Goal: Task Accomplishment & Management: Complete application form

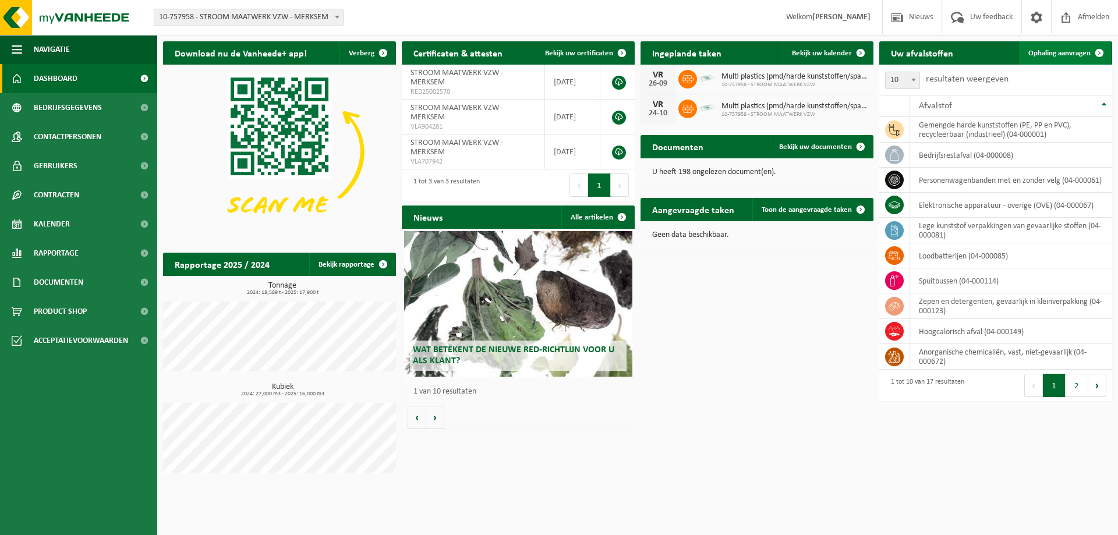
click at [1073, 52] on span "Ophaling aanvragen" at bounding box center [1059, 53] width 62 height 8
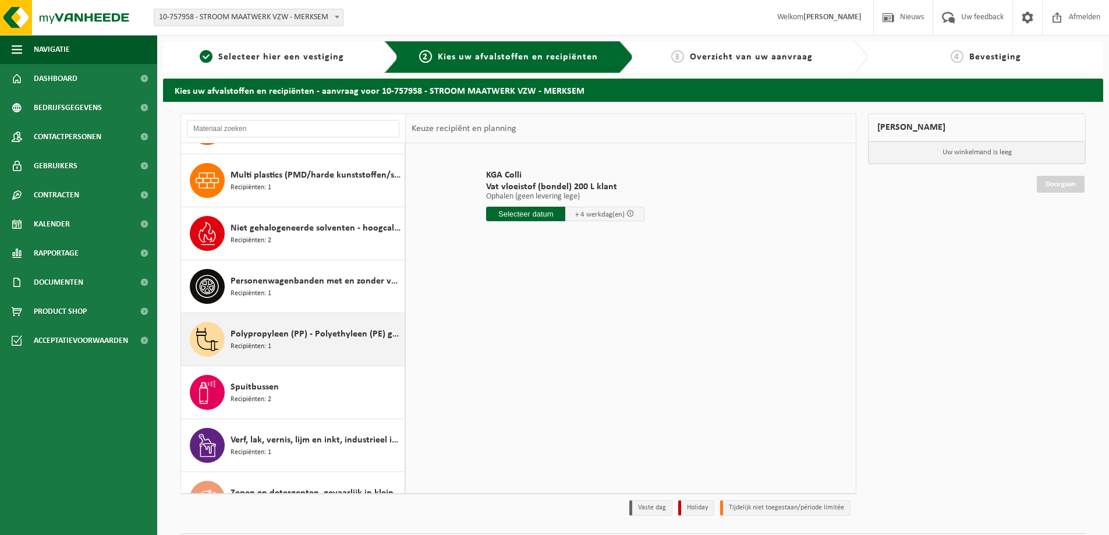
scroll to position [497, 0]
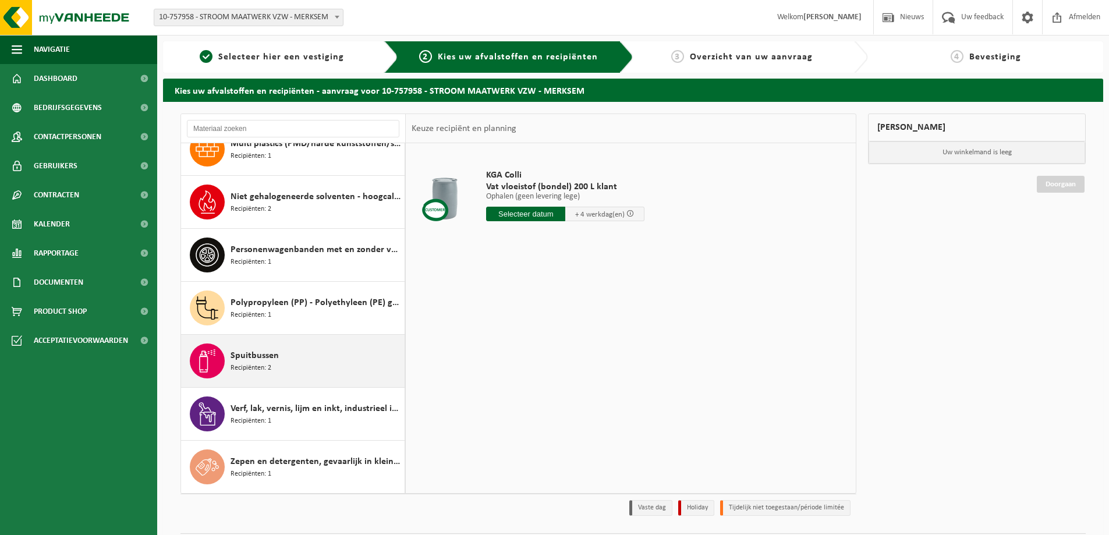
click at [261, 361] on span "Spuitbussen" at bounding box center [254, 356] width 48 height 14
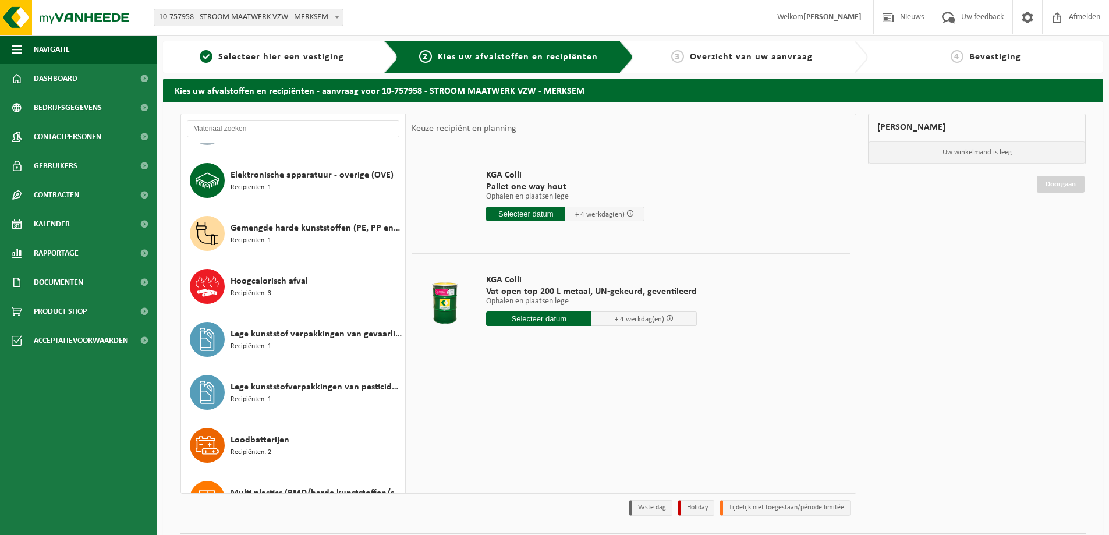
scroll to position [0, 0]
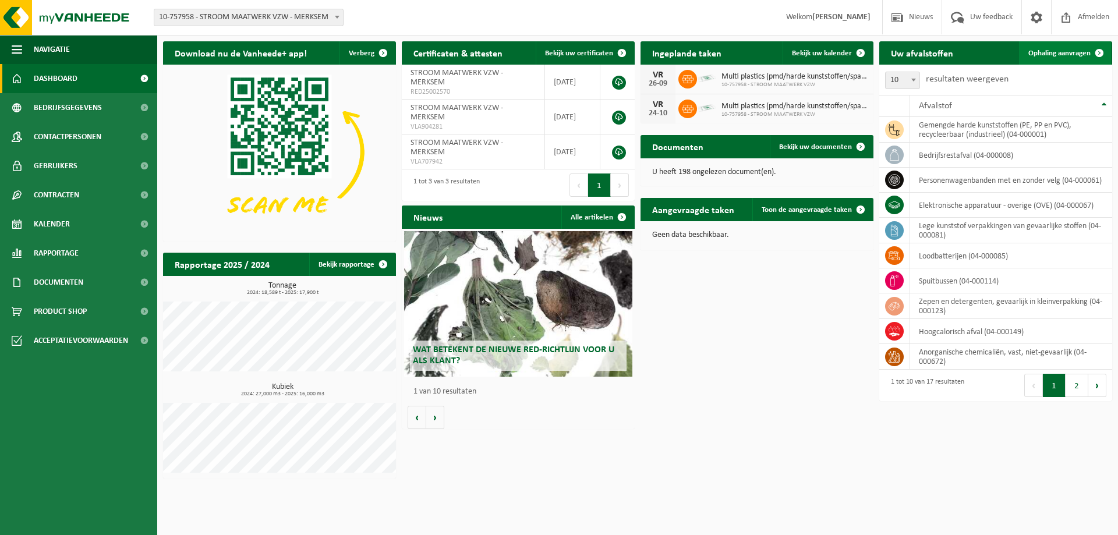
click at [1062, 55] on span "Ophaling aanvragen" at bounding box center [1059, 53] width 62 height 8
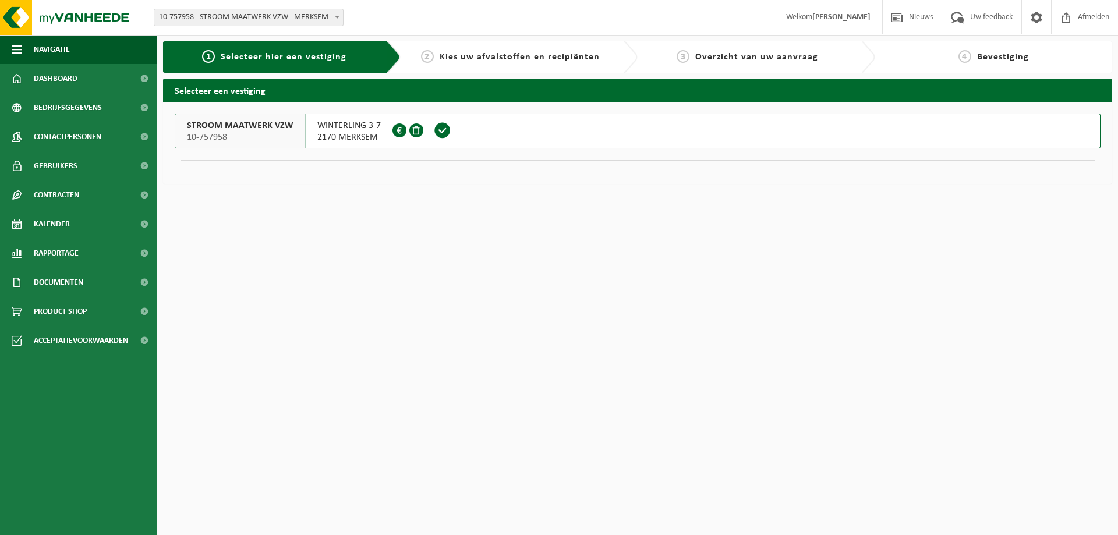
click at [313, 135] on div "WINTERLING 3-7 2170 MERKSEM 0407.839.369" at bounding box center [349, 131] width 87 height 34
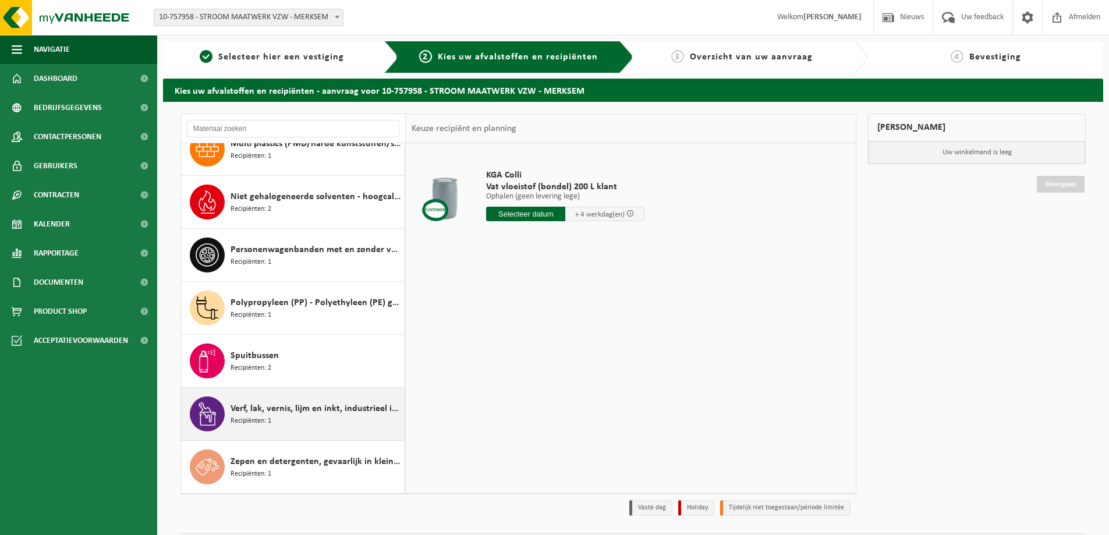
scroll to position [34, 0]
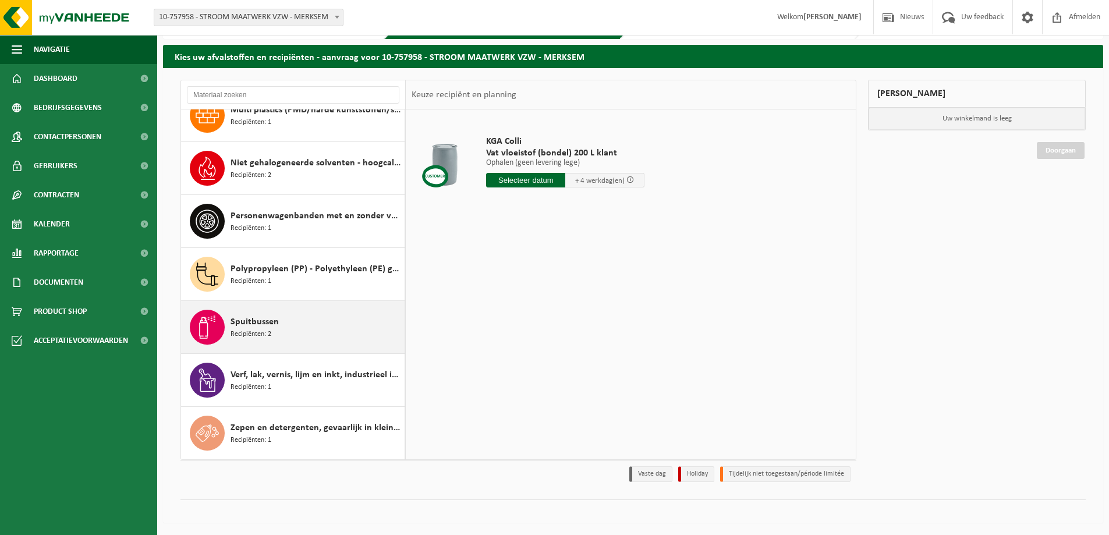
click at [249, 325] on span "Spuitbussen" at bounding box center [254, 322] width 48 height 14
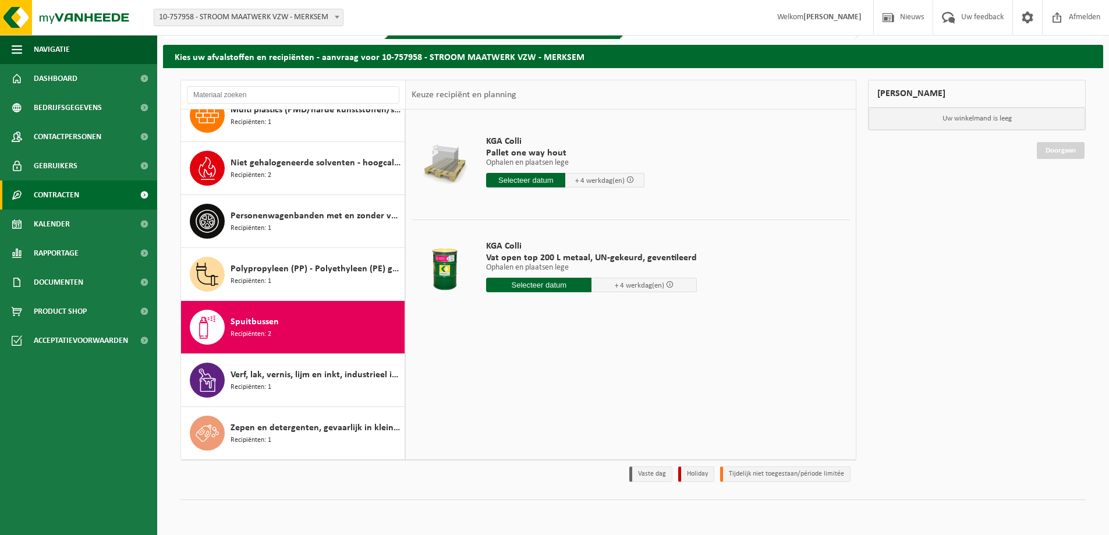
click at [66, 194] on span "Contracten" at bounding box center [56, 194] width 45 height 29
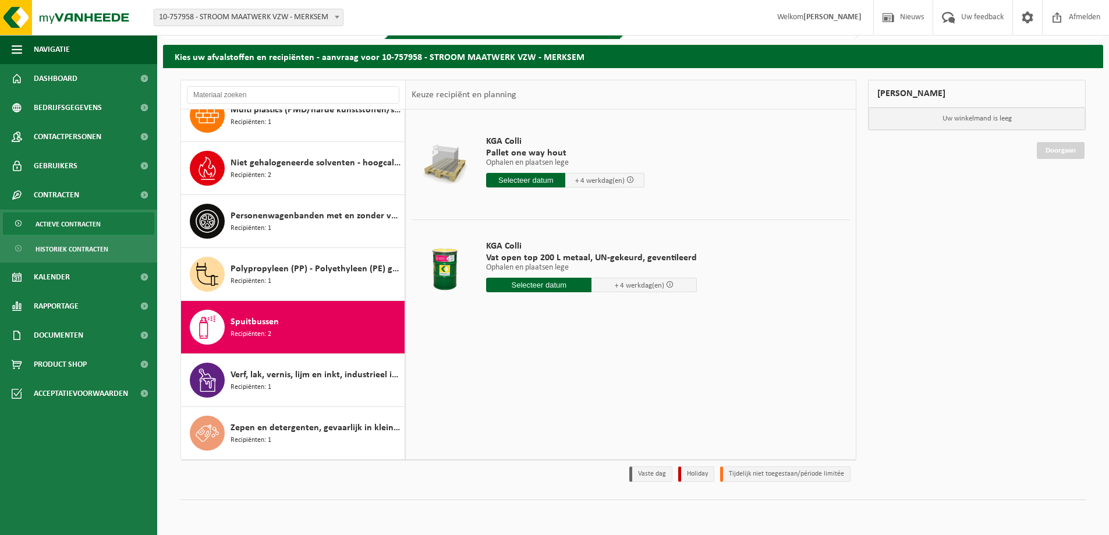
click at [75, 222] on span "Actieve contracten" at bounding box center [68, 224] width 65 height 22
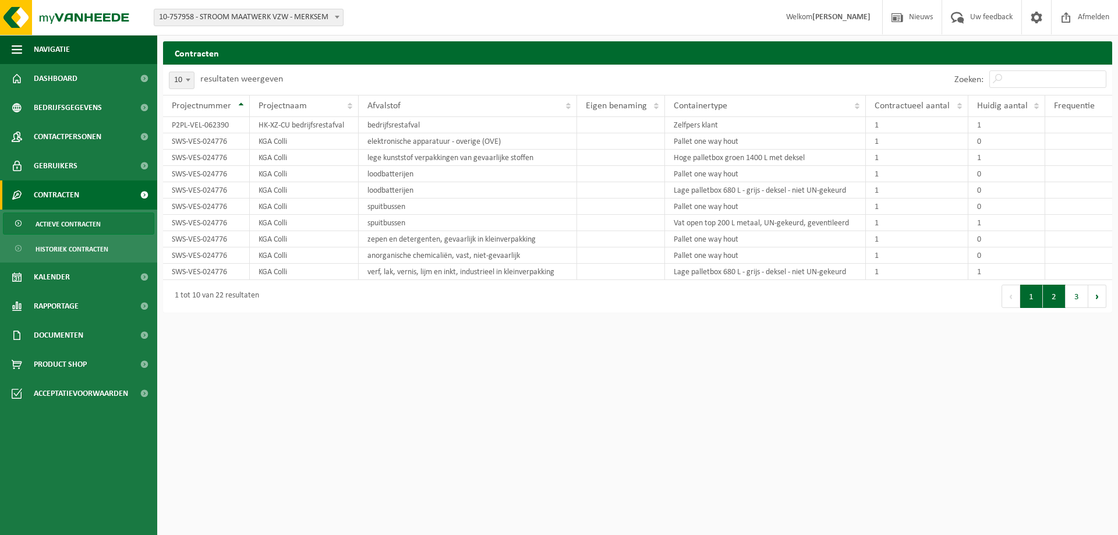
click at [1049, 299] on button "2" at bounding box center [1053, 296] width 23 height 23
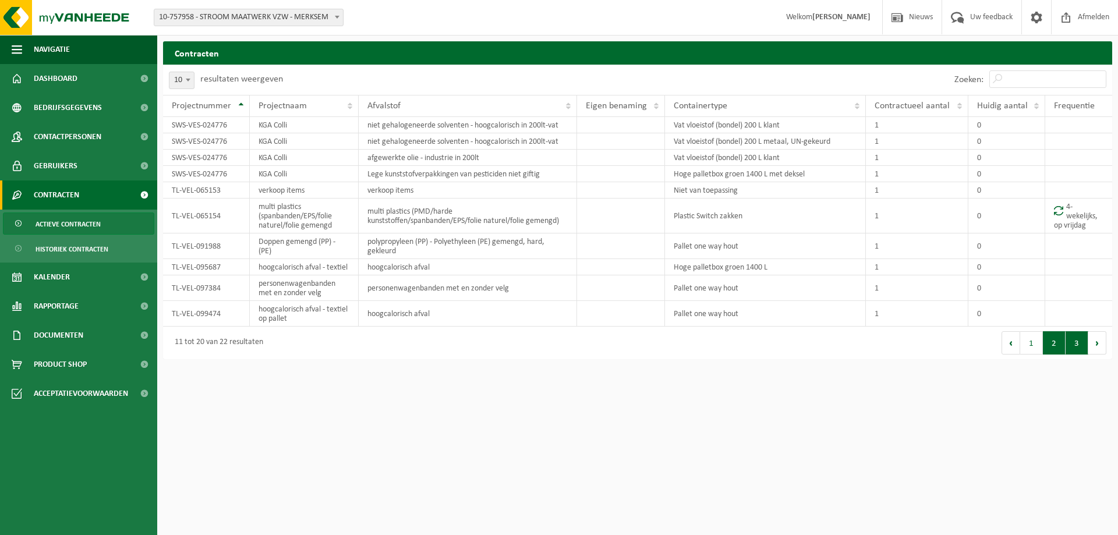
click at [1074, 344] on button "3" at bounding box center [1076, 342] width 23 height 23
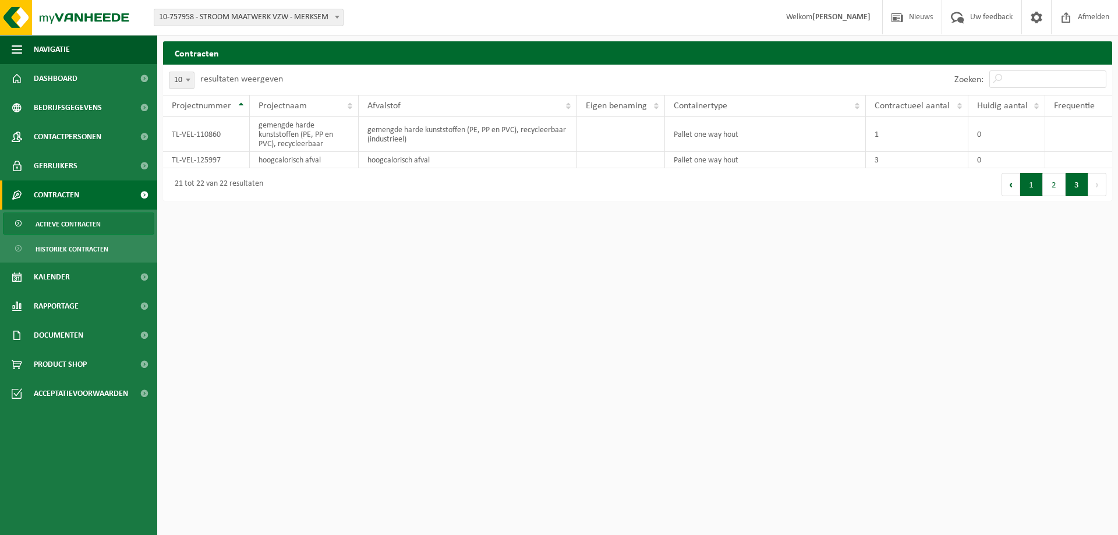
click at [1031, 187] on button "1" at bounding box center [1031, 184] width 23 height 23
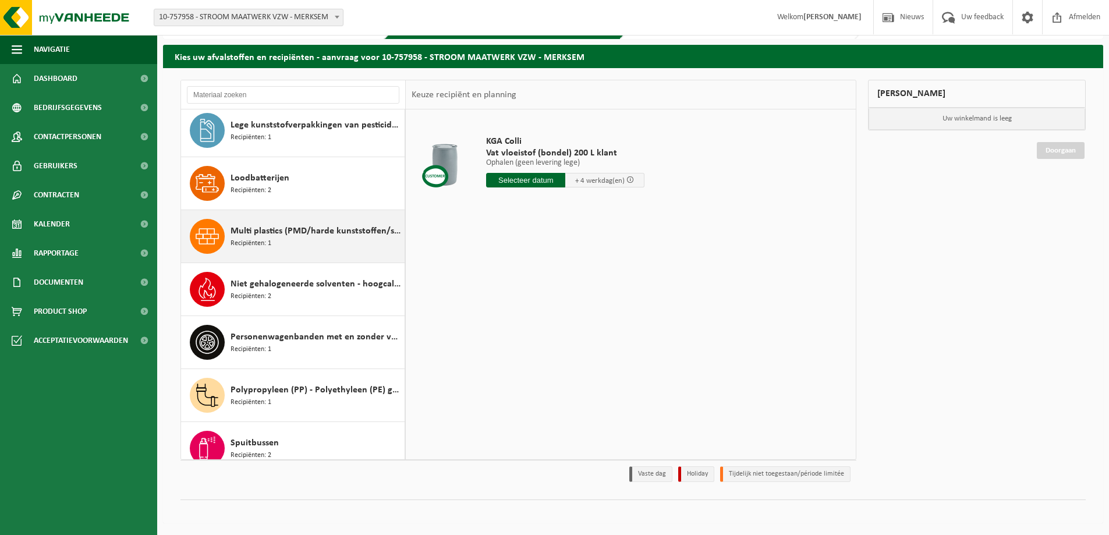
scroll to position [497, 0]
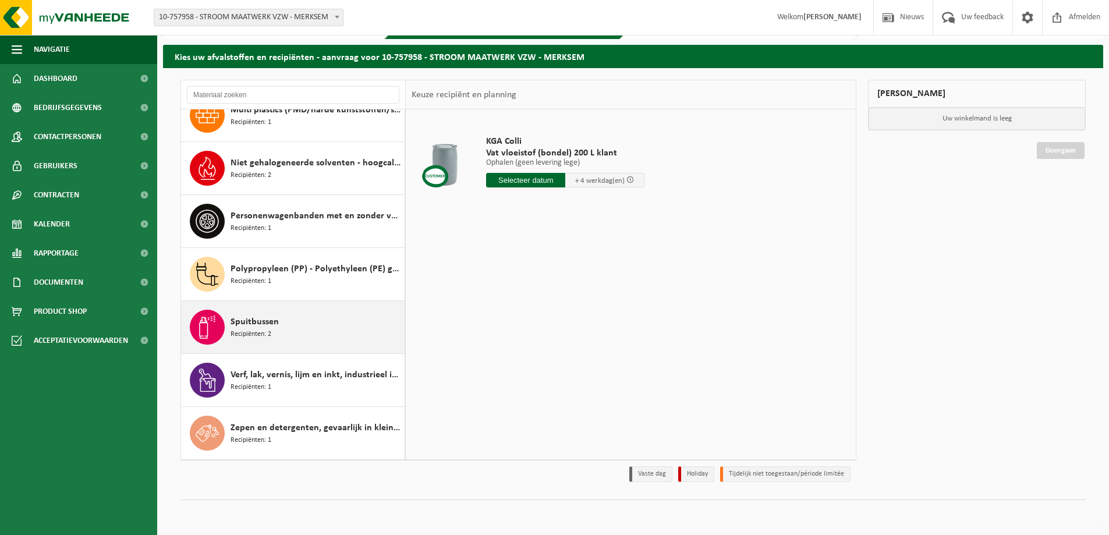
click at [268, 327] on span "Spuitbussen" at bounding box center [254, 322] width 48 height 14
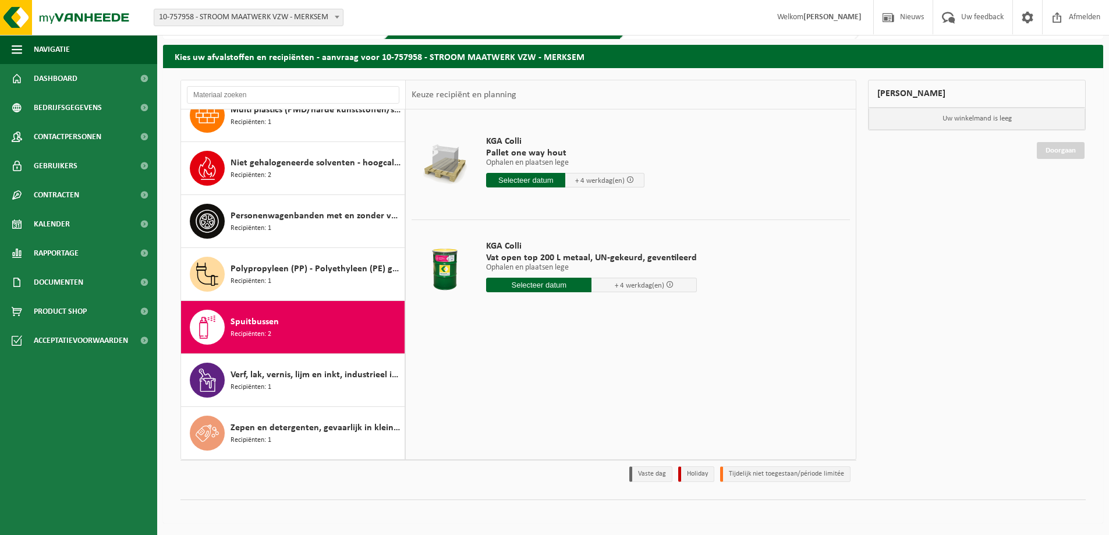
click at [530, 283] on input "text" at bounding box center [538, 285] width 105 height 15
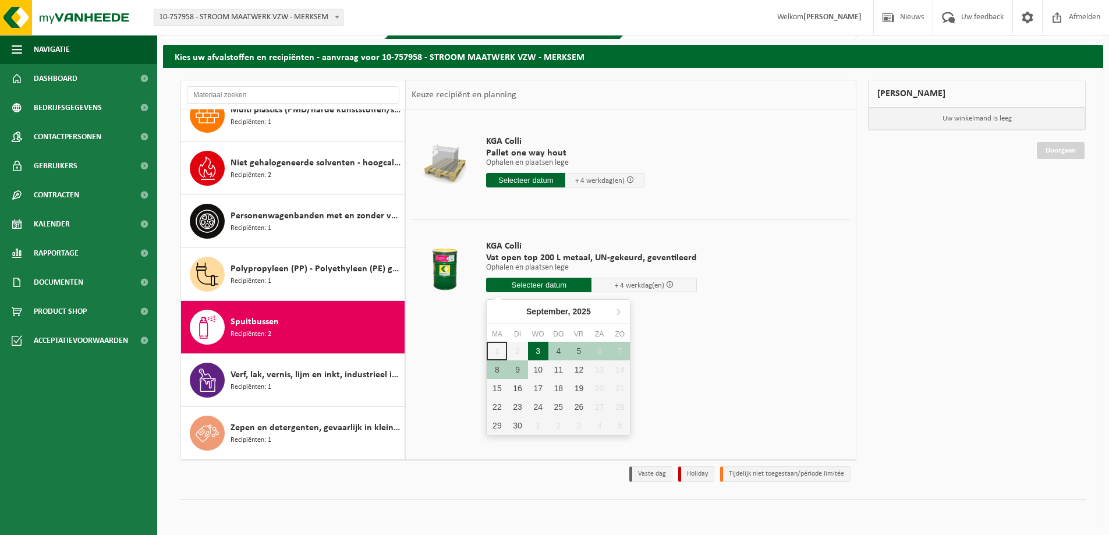
click at [538, 351] on div "3" at bounding box center [538, 351] width 20 height 19
type input "Van 2025-09-03"
type input "2025-09-03"
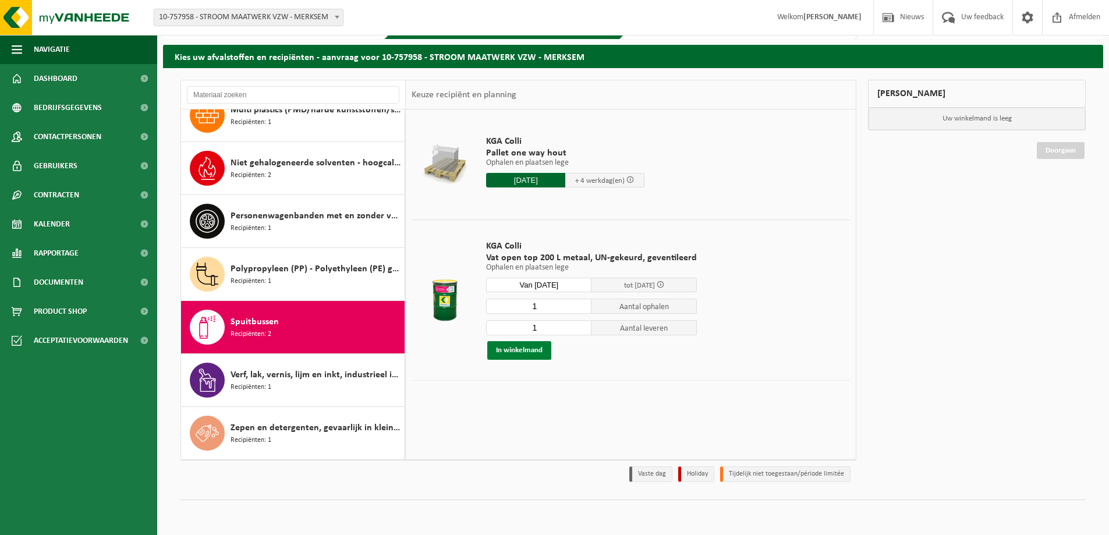
click at [517, 350] on button "In winkelmand" at bounding box center [519, 350] width 64 height 19
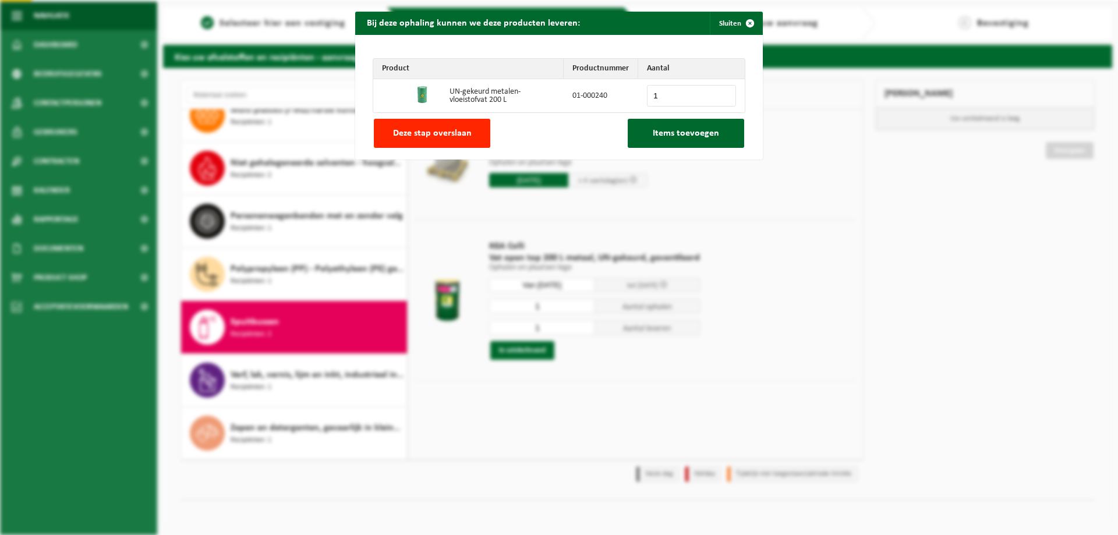
type input "1"
click at [723, 91] on input "1" at bounding box center [691, 96] width 89 height 22
click at [692, 132] on span "Items toevoegen" at bounding box center [685, 133] width 66 height 9
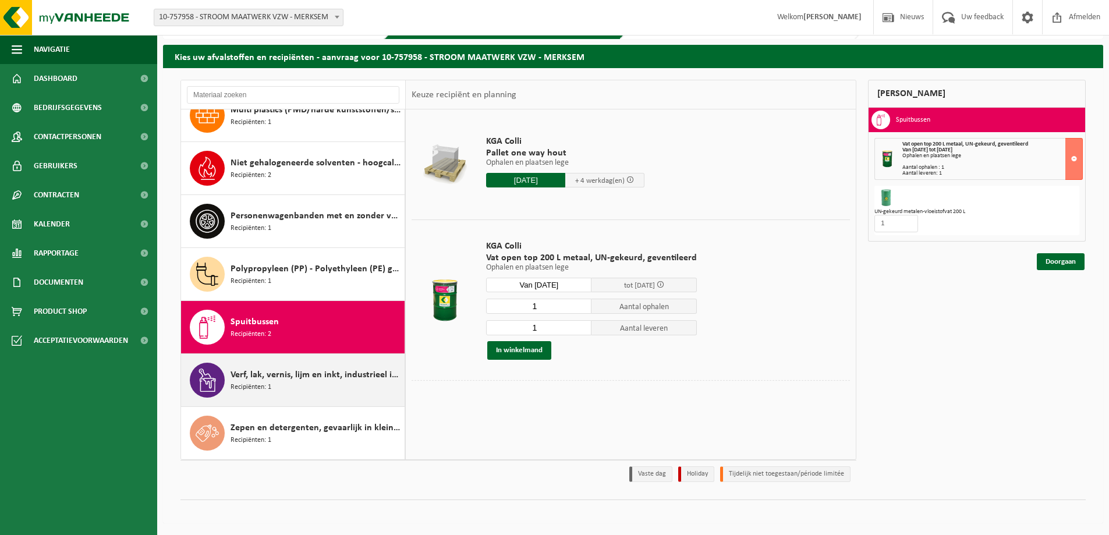
click at [283, 381] on span "Verf, lak, vernis, lijm en inkt, industrieel in kleinverpakking" at bounding box center [315, 375] width 171 height 14
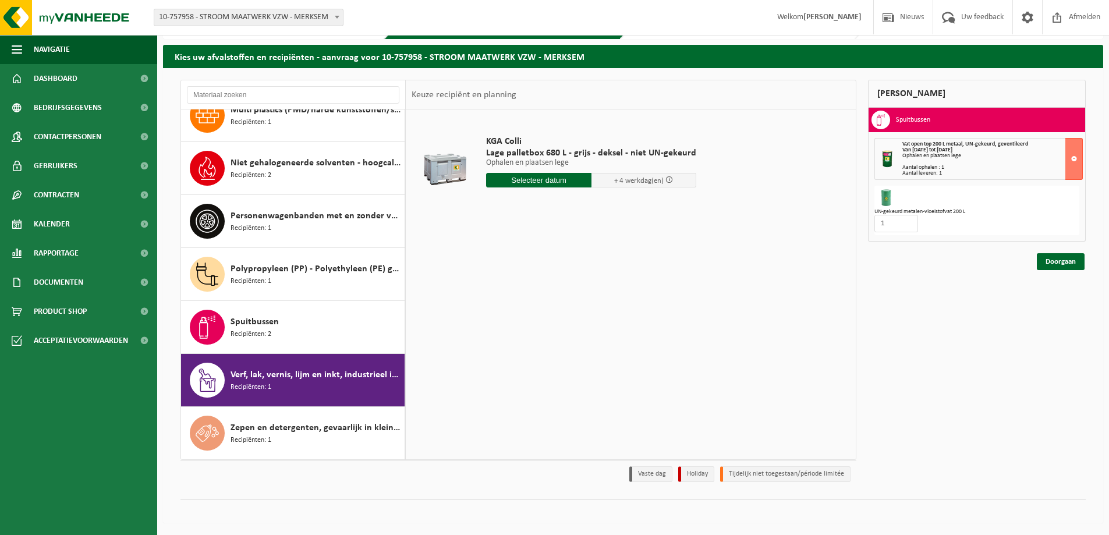
click at [529, 178] on input "text" at bounding box center [538, 180] width 105 height 15
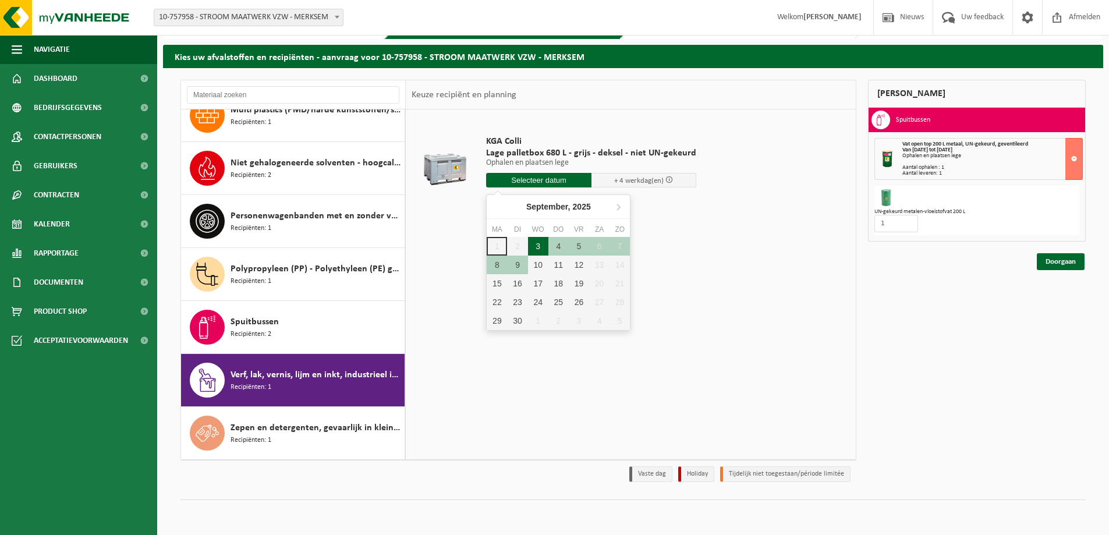
click at [539, 245] on div "3" at bounding box center [538, 246] width 20 height 19
type input "Van 2025-09-03"
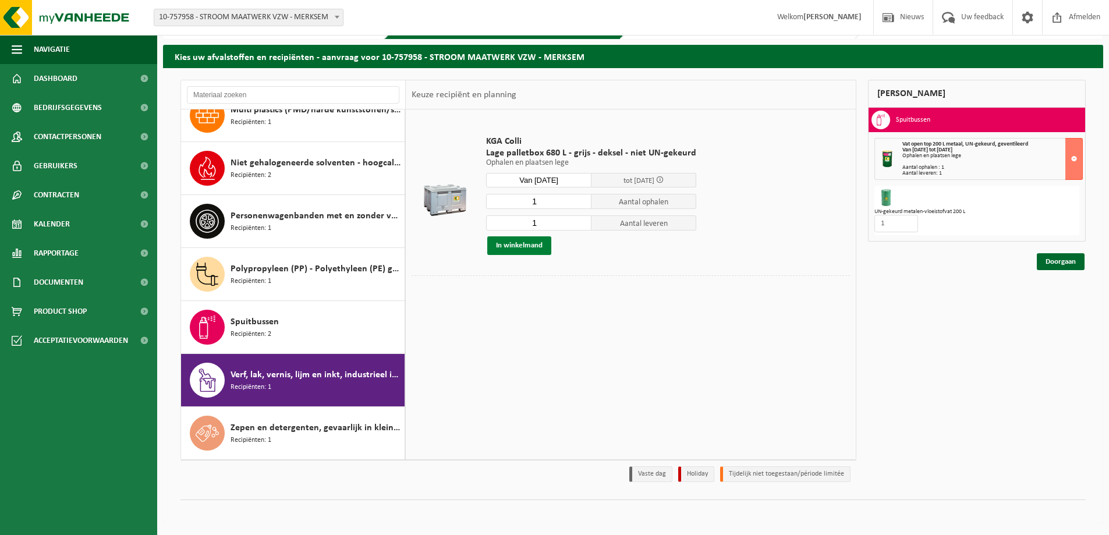
click at [522, 247] on button "In winkelmand" at bounding box center [519, 245] width 64 height 19
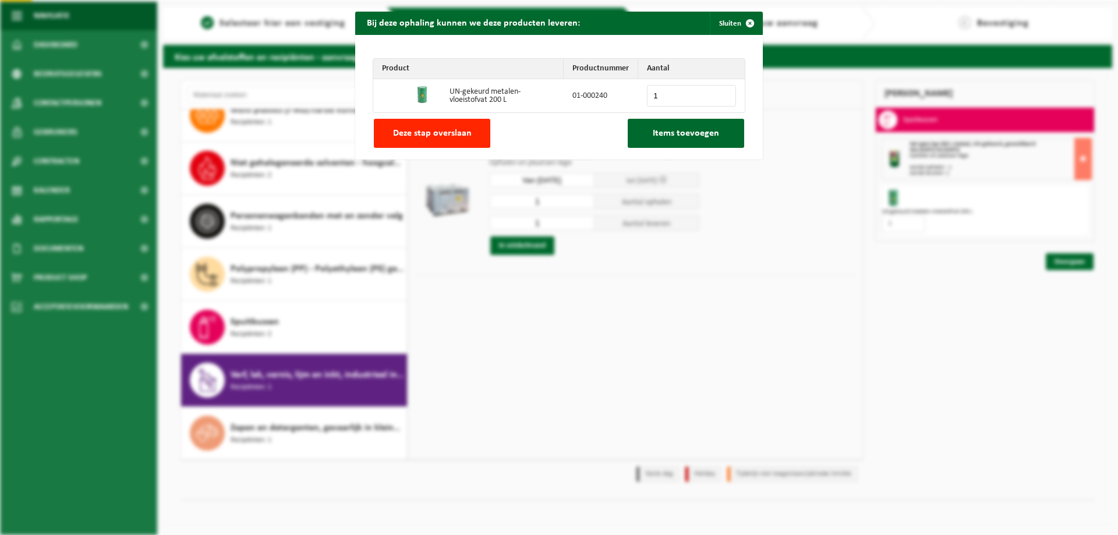
type input "1"
click at [721, 91] on input "1" at bounding box center [691, 96] width 89 height 22
click at [676, 134] on span "Items toevoegen" at bounding box center [685, 133] width 66 height 9
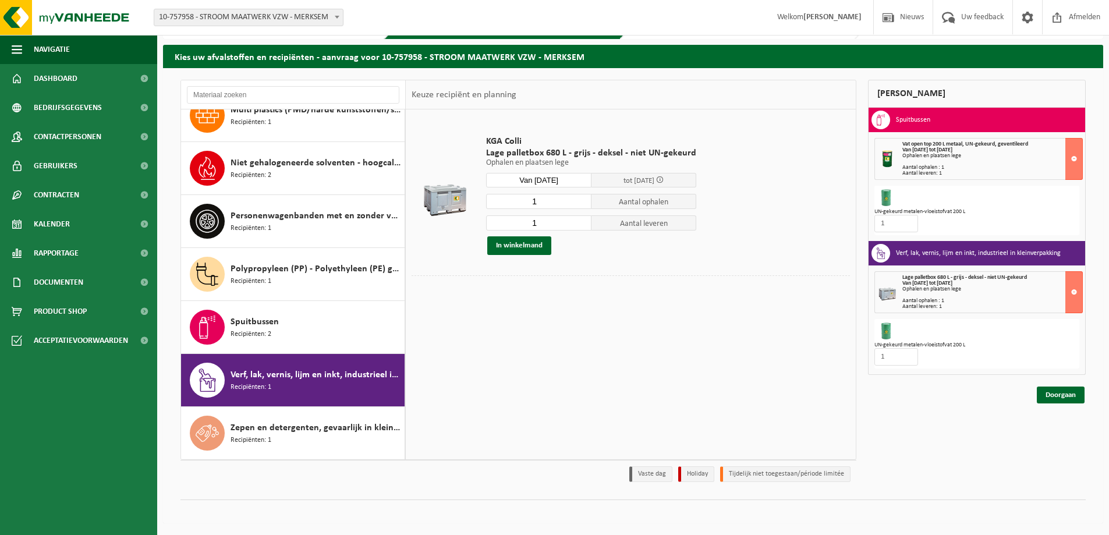
click at [929, 282] on strong "Van 2025-09-03 tot 2025-09-09" at bounding box center [927, 283] width 50 height 6
click at [1073, 290] on button at bounding box center [1073, 292] width 17 height 42
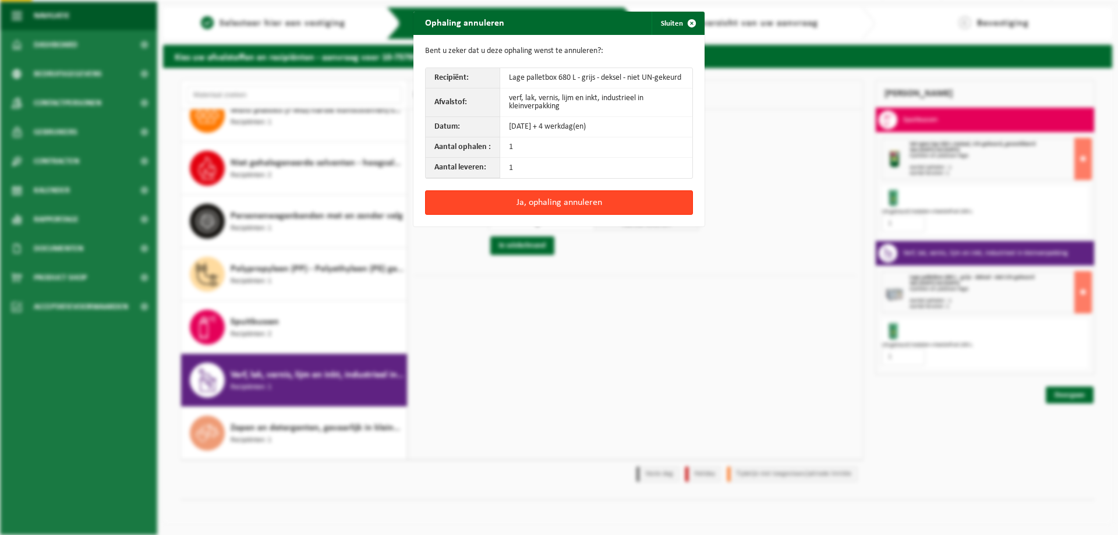
click at [592, 205] on button "Ja, ophaling annuleren" at bounding box center [559, 202] width 268 height 24
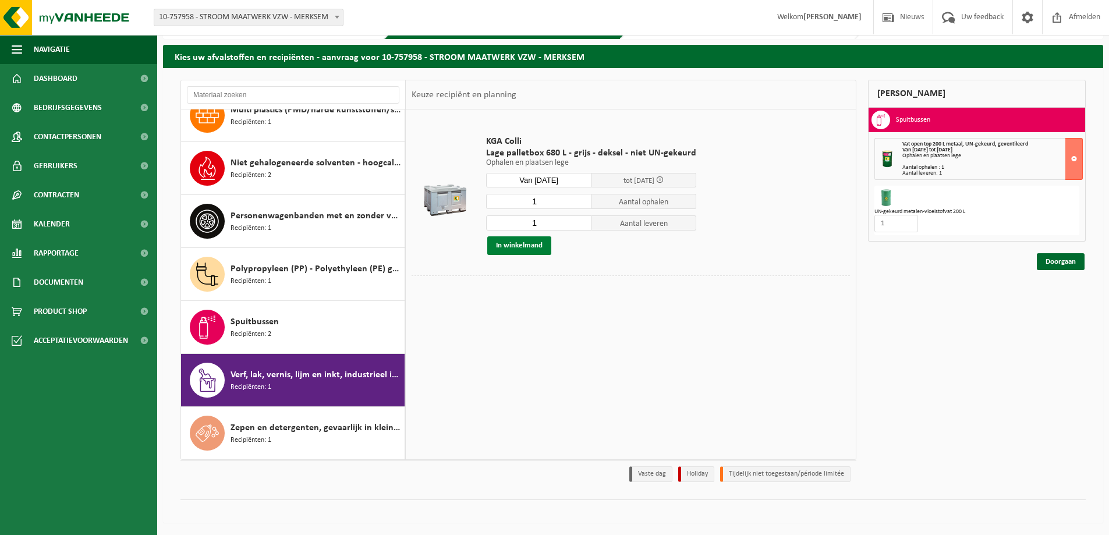
click at [519, 244] on button "In winkelmand" at bounding box center [519, 245] width 64 height 19
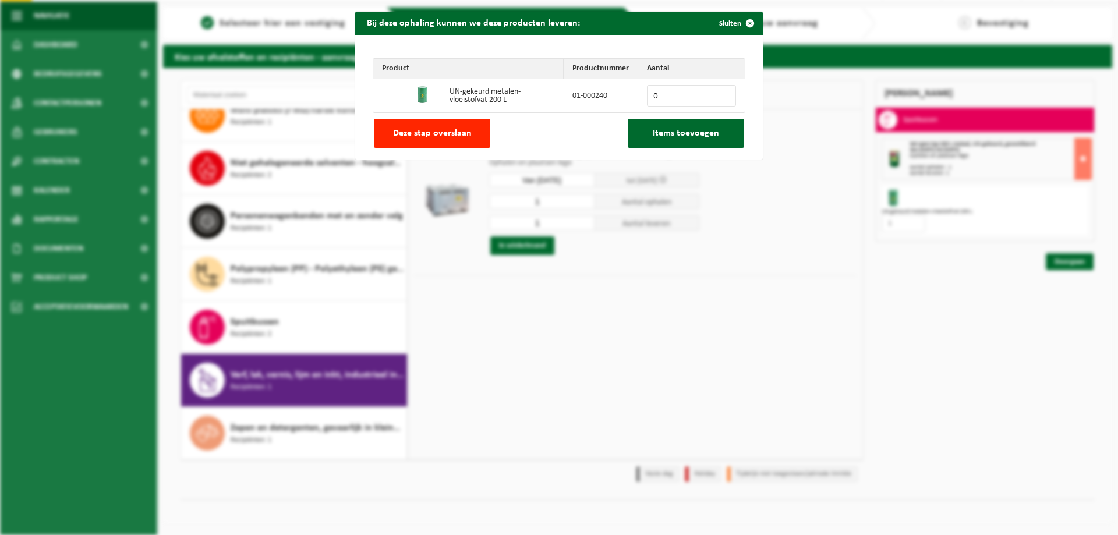
click at [577, 360] on div "Bij deze ophaling kunnen we deze producten leveren: Sluiten Product Productnumm…" at bounding box center [559, 267] width 1118 height 535
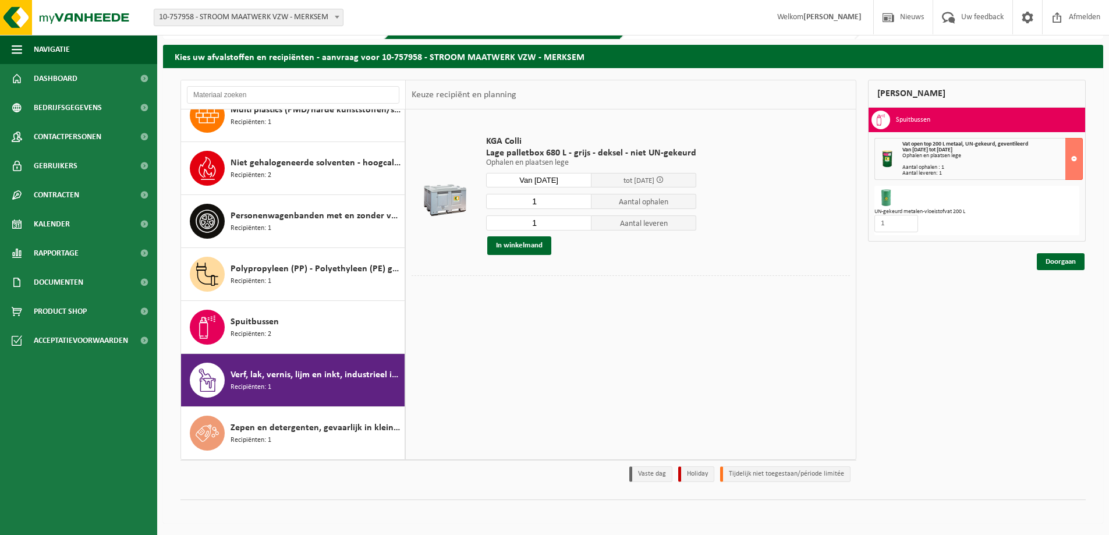
click at [540, 179] on input "Van 2025-09-03" at bounding box center [538, 180] width 105 height 15
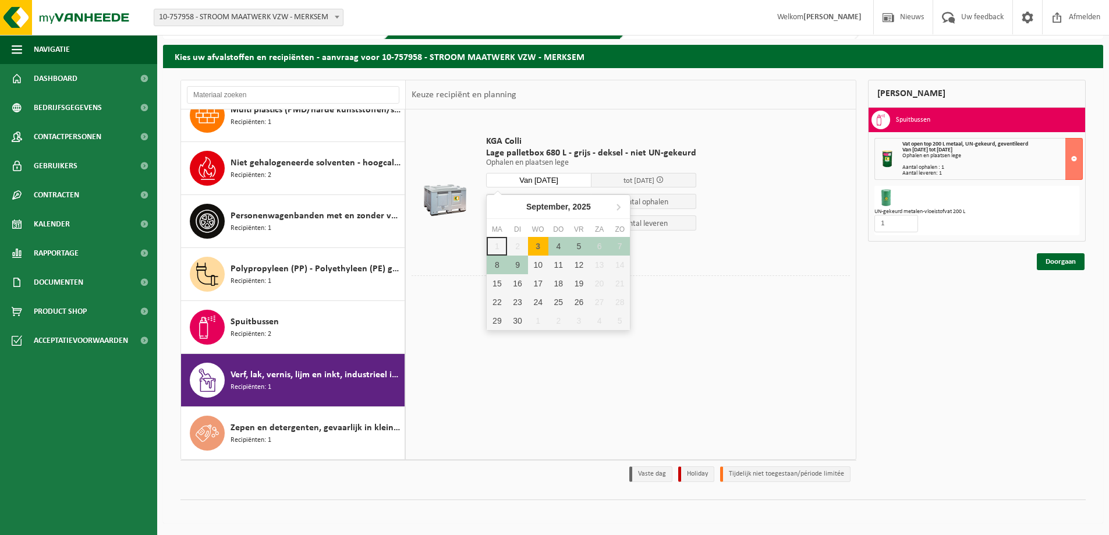
click at [537, 250] on div "3" at bounding box center [538, 246] width 20 height 19
click at [537, 249] on div "3" at bounding box center [538, 246] width 20 height 19
type input "Van 2025-09-03"
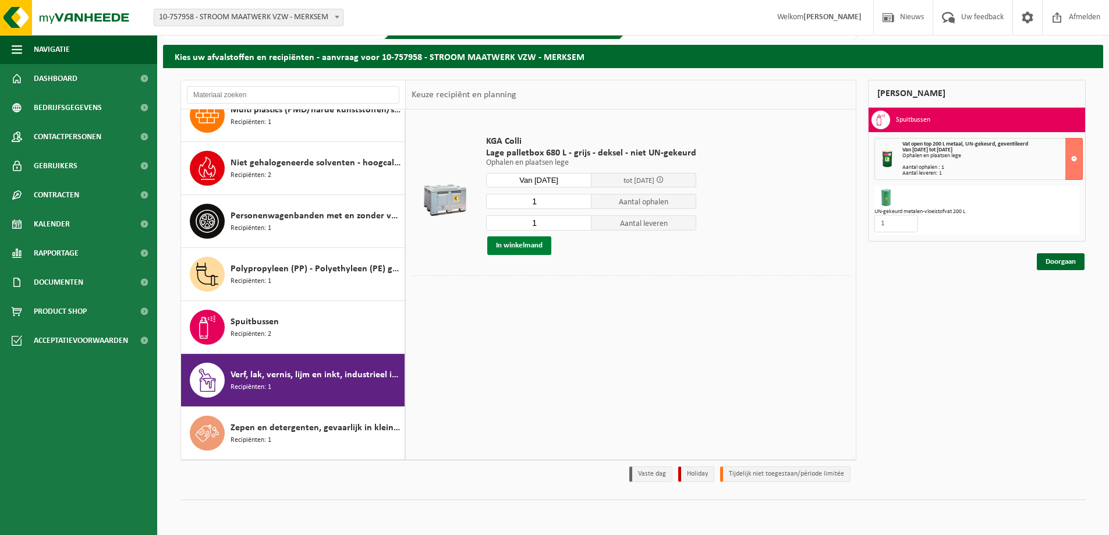
click at [519, 249] on button "In winkelmand" at bounding box center [519, 245] width 64 height 19
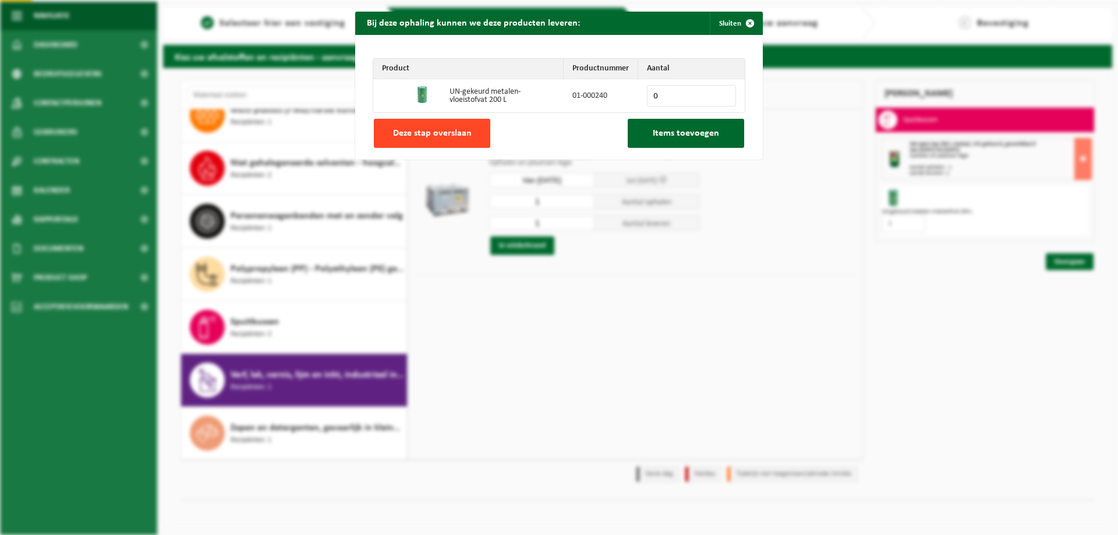
click at [427, 133] on span "Deze stap overslaan" at bounding box center [432, 133] width 79 height 9
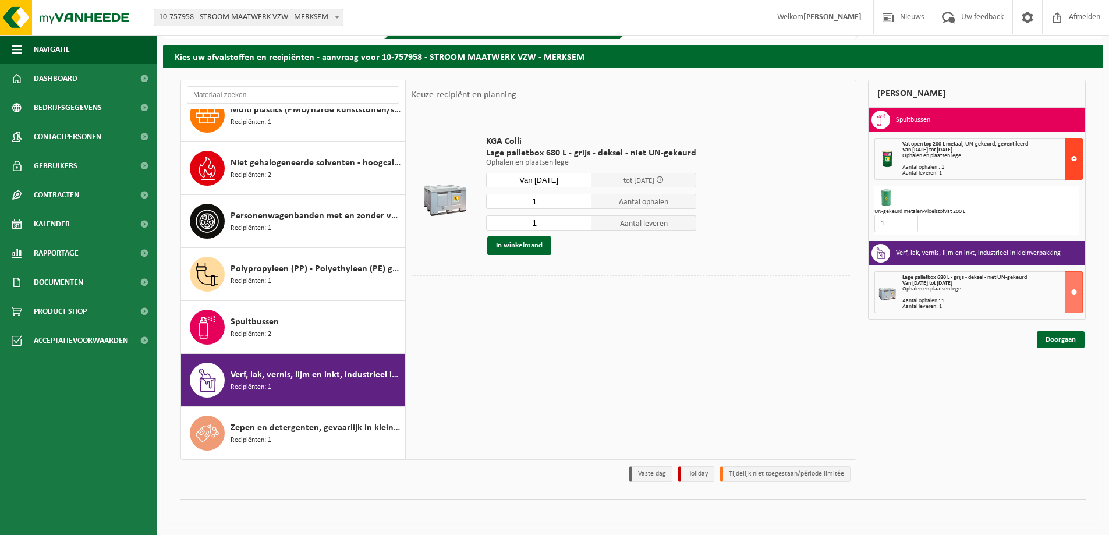
click at [1073, 157] on button at bounding box center [1073, 159] width 17 height 42
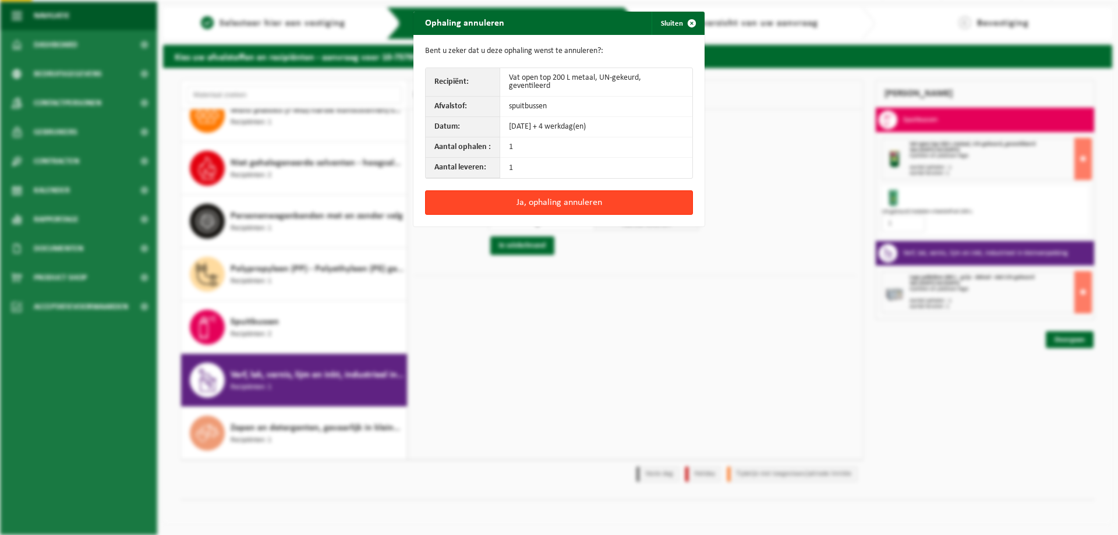
click at [597, 193] on button "Ja, ophaling annuleren" at bounding box center [559, 202] width 268 height 24
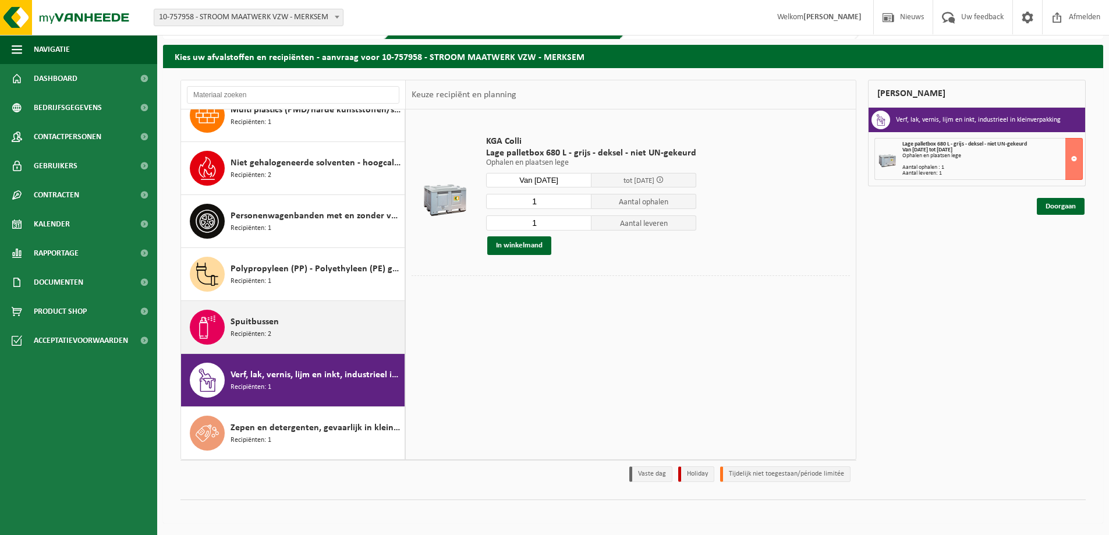
click at [260, 324] on span "Spuitbussen" at bounding box center [254, 322] width 48 height 14
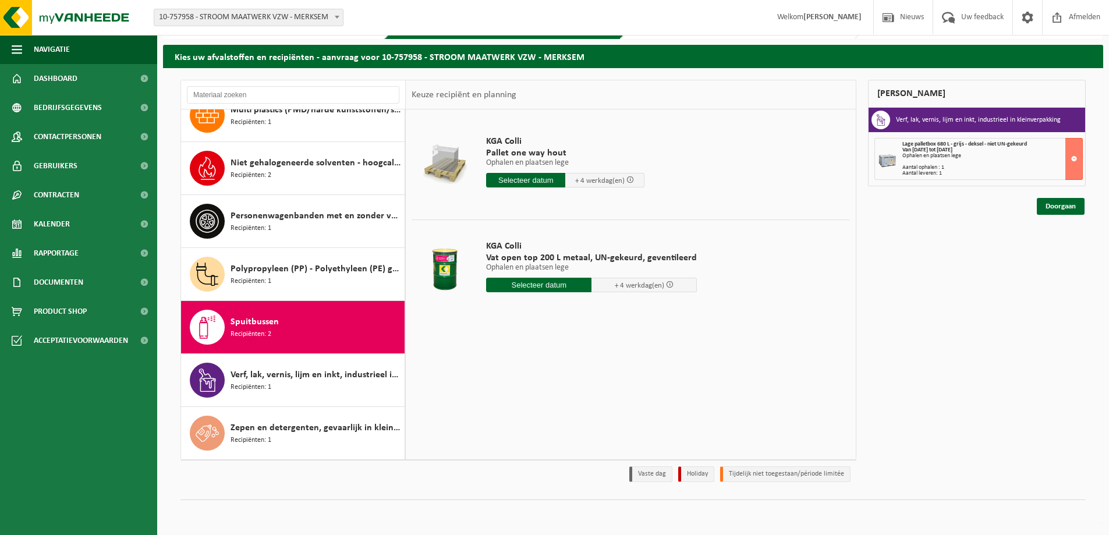
click at [530, 283] on input "text" at bounding box center [538, 285] width 105 height 15
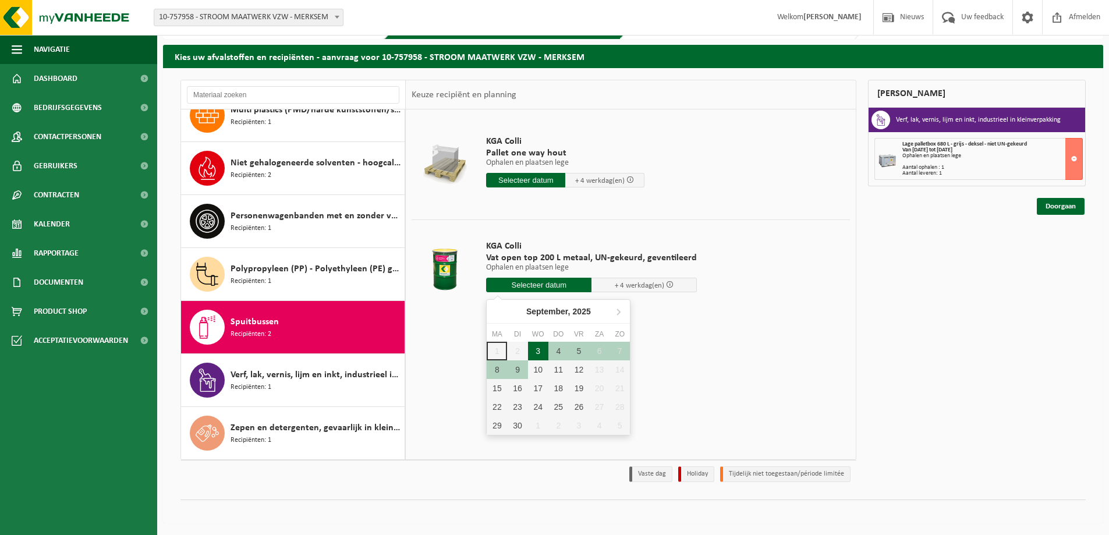
click at [535, 352] on div "3" at bounding box center [538, 351] width 20 height 19
type input "Van 2025-09-03"
type input "2025-09-03"
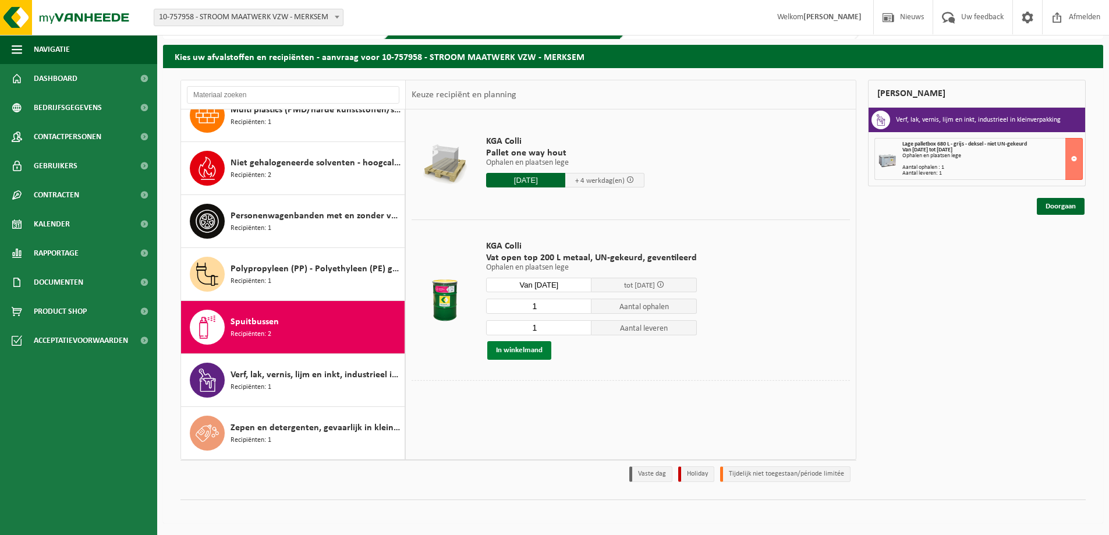
click at [516, 351] on button "In winkelmand" at bounding box center [519, 350] width 64 height 19
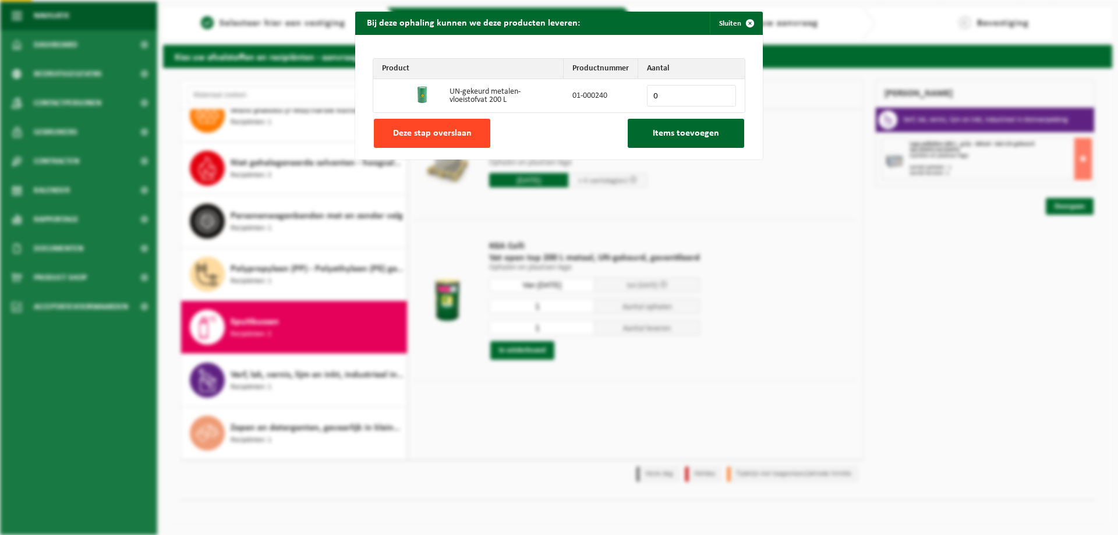
click at [434, 136] on span "Deze stap overslaan" at bounding box center [432, 133] width 79 height 9
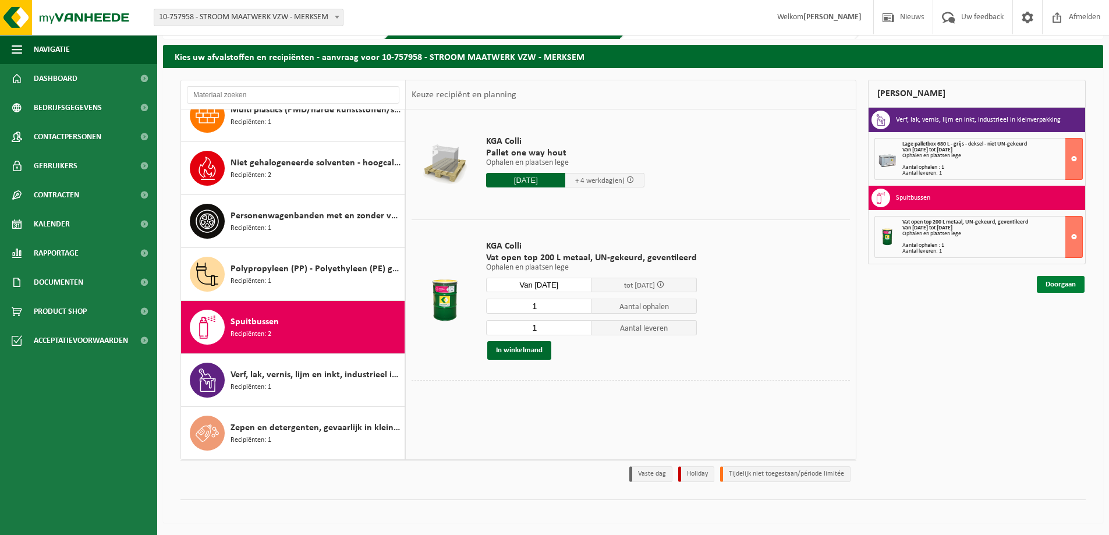
click at [1060, 282] on link "Doorgaan" at bounding box center [1061, 284] width 48 height 17
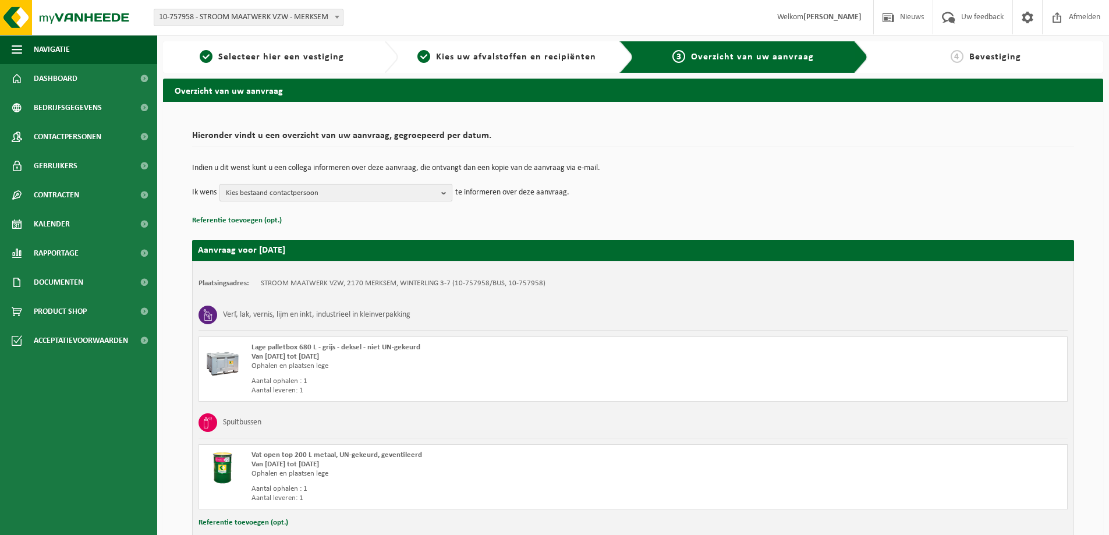
click at [448, 191] on b "button" at bounding box center [446, 193] width 10 height 16
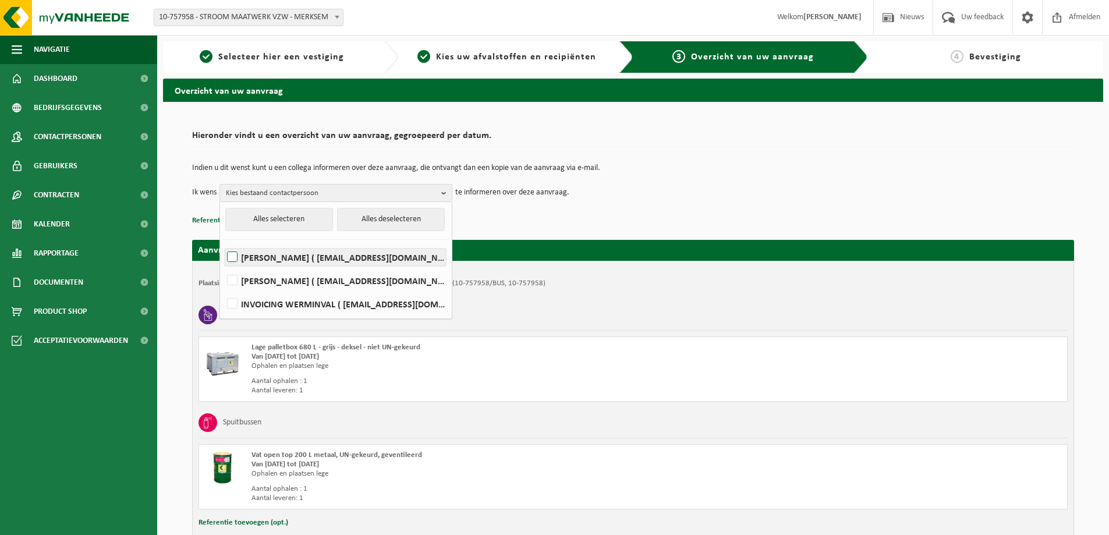
click at [235, 255] on label "[PERSON_NAME] ( [EMAIL_ADDRESS][DOMAIN_NAME] )" at bounding box center [335, 257] width 221 height 17
click at [223, 243] on input "[PERSON_NAME] ( [EMAIL_ADDRESS][DOMAIN_NAME] )" at bounding box center [222, 242] width 1 height 1
checkbox input "true"
click at [235, 277] on label "[PERSON_NAME] ( [EMAIL_ADDRESS][DOMAIN_NAME] )" at bounding box center [335, 280] width 221 height 17
click at [223, 266] on input "[PERSON_NAME] ( [EMAIL_ADDRESS][DOMAIN_NAME] )" at bounding box center [222, 265] width 1 height 1
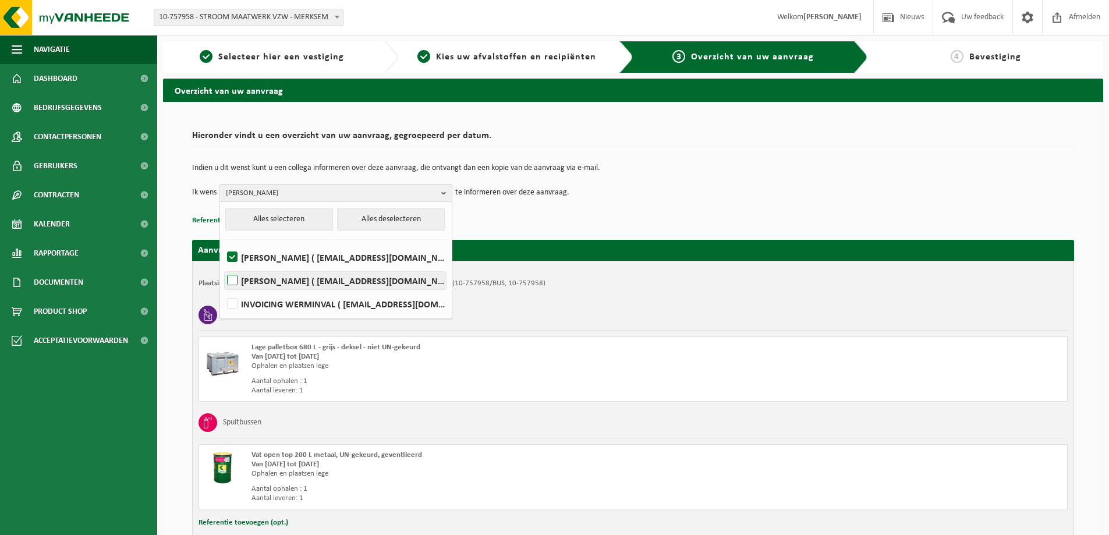
checkbox input "true"
click at [471, 218] on p "Referentie toevoegen (opt.)" at bounding box center [633, 220] width 882 height 15
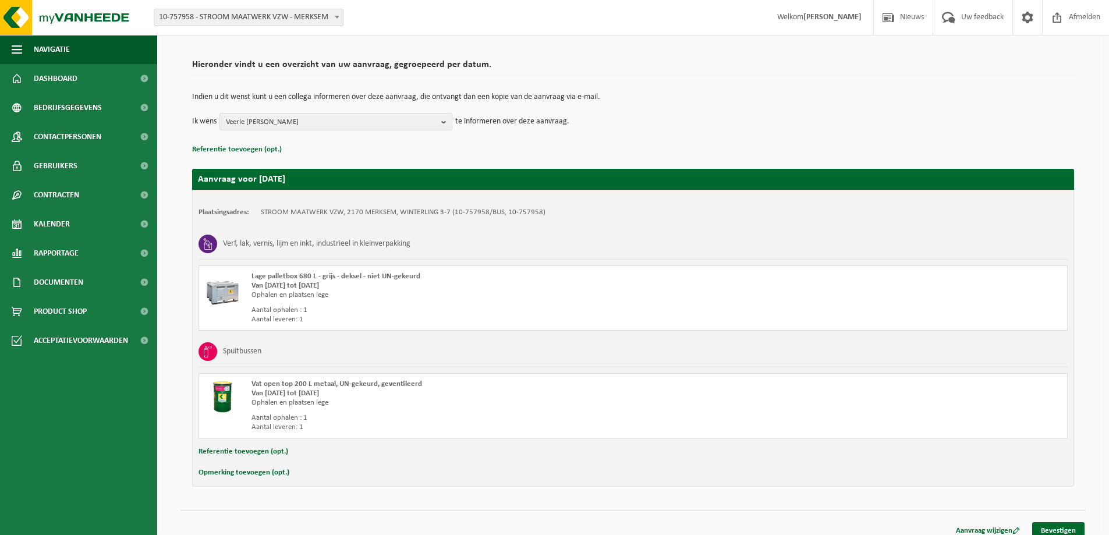
scroll to position [81, 0]
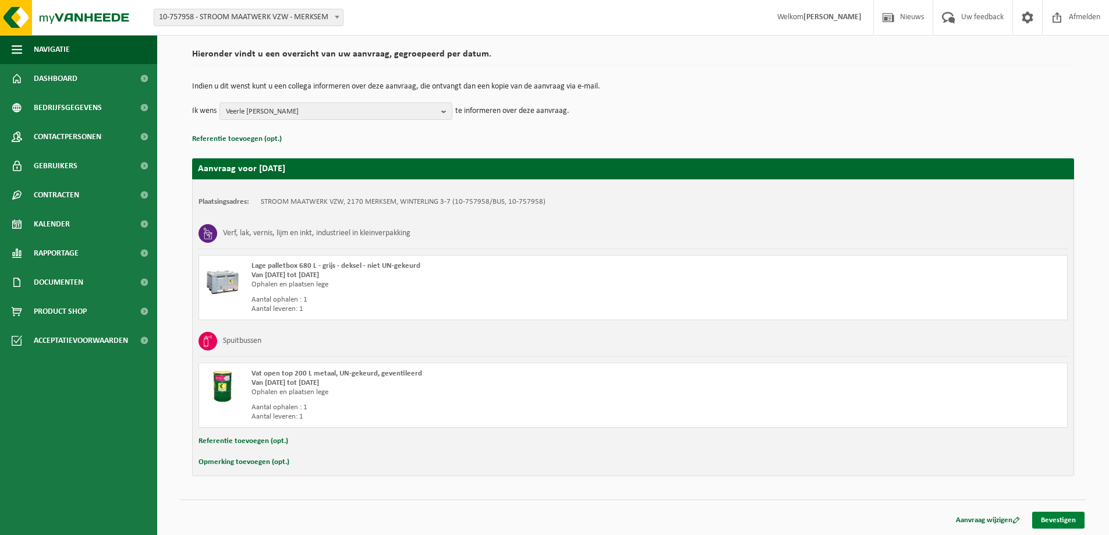
click at [1053, 520] on link "Bevestigen" at bounding box center [1058, 520] width 52 height 17
